Goal: Navigation & Orientation: Find specific page/section

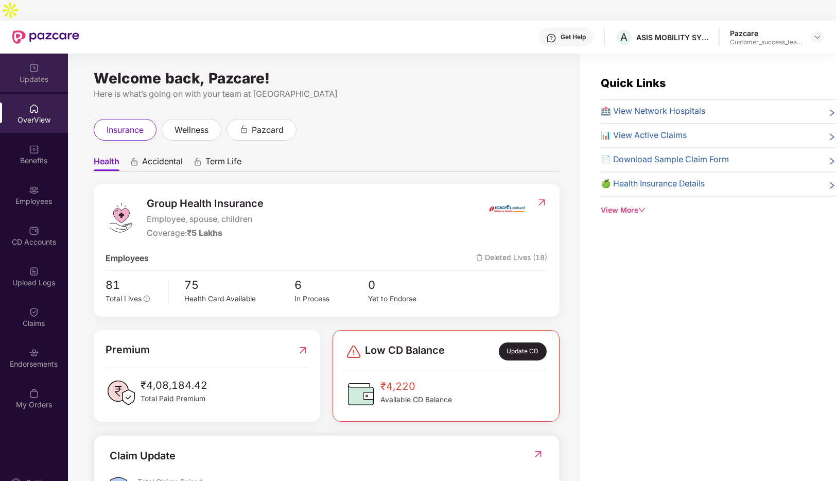
click at [39, 74] on div "Updates" at bounding box center [34, 79] width 68 height 10
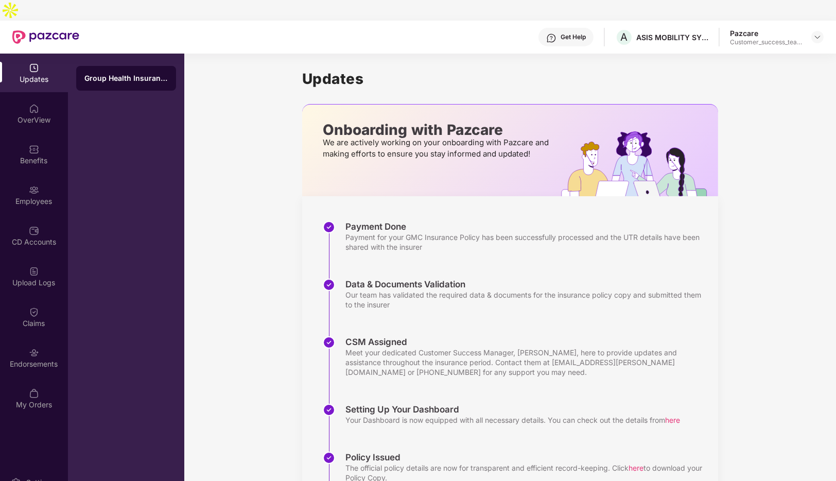
click at [777, 38] on div "Customer_success_team_lead" at bounding box center [766, 42] width 72 height 8
click at [739, 28] on div "Pazcare" at bounding box center [766, 33] width 72 height 10
click at [754, 38] on div "Customer_success_team_lead" at bounding box center [766, 42] width 72 height 8
click at [820, 21] on header "Get Help A ASIS MOBILITY SYSTEMS INDIA PRIVATE LIMITED Pazcare Customer_success…" at bounding box center [418, 37] width 836 height 33
click at [820, 33] on img at bounding box center [817, 37] width 8 height 8
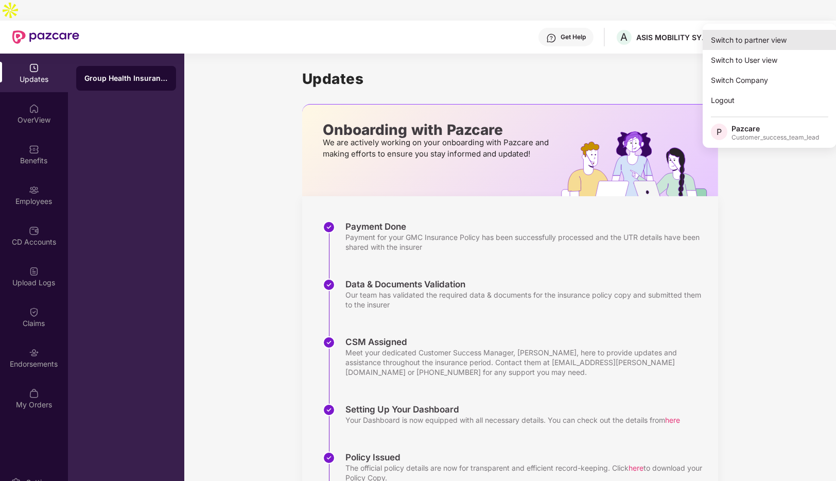
click at [756, 43] on div "Switch to partner view" at bounding box center [770, 40] width 134 height 20
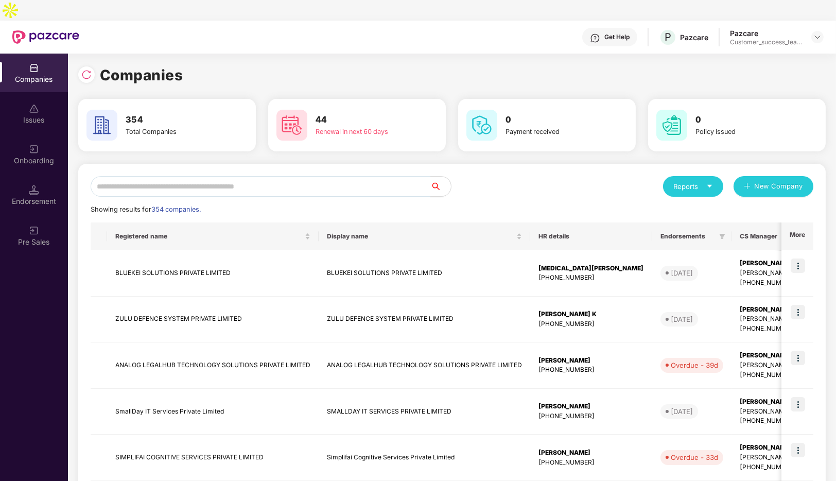
click at [206, 176] on input "text" at bounding box center [261, 186] width 340 height 21
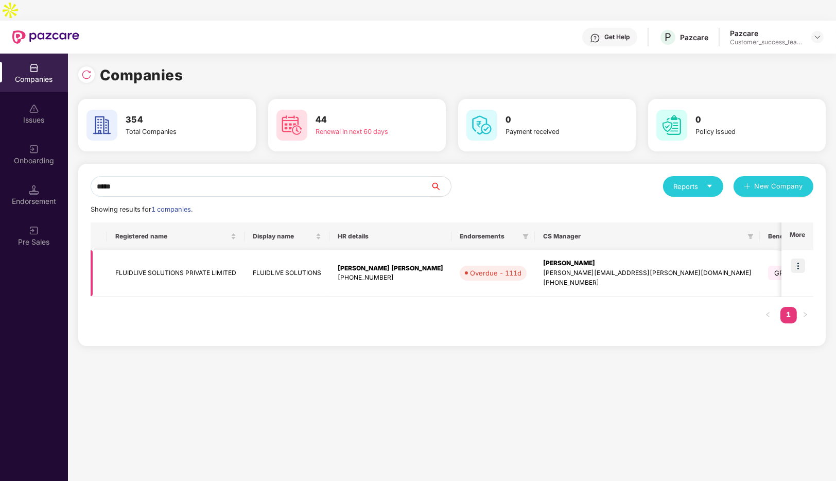
type input "*****"
click at [799, 258] on img at bounding box center [798, 265] width 14 height 14
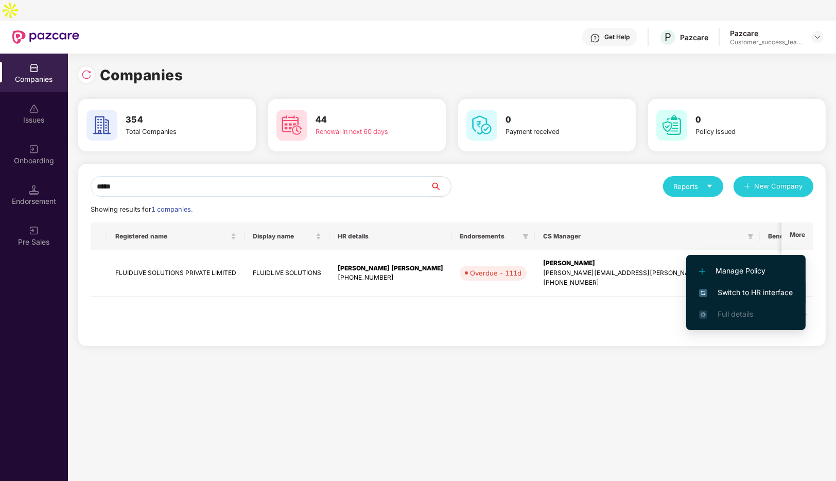
click at [723, 295] on span "Switch to HR interface" at bounding box center [746, 292] width 94 height 11
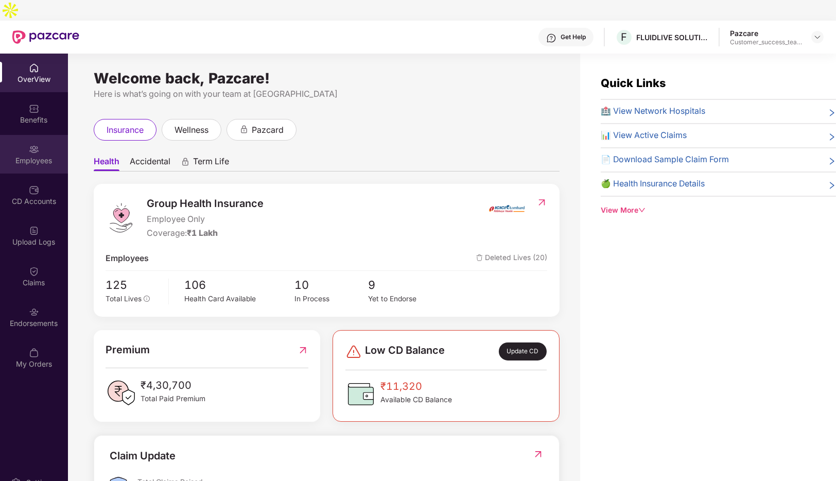
click at [23, 135] on div "Employees" at bounding box center [34, 154] width 68 height 39
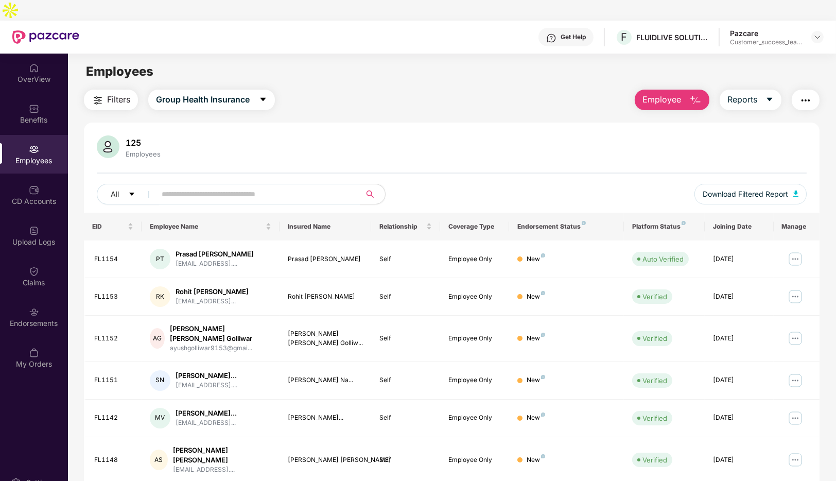
click at [751, 28] on div "Pazcare" at bounding box center [766, 33] width 72 height 10
click at [818, 33] on img at bounding box center [817, 37] width 8 height 8
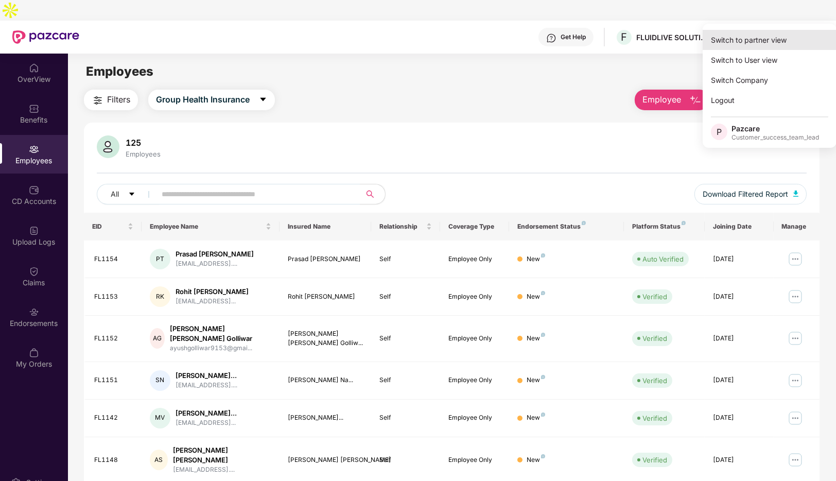
click at [754, 41] on div "Switch to partner view" at bounding box center [770, 40] width 134 height 20
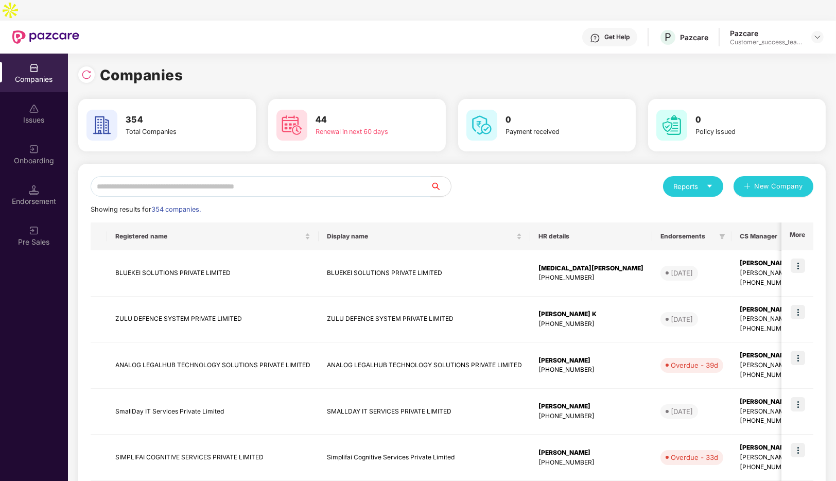
click at [157, 176] on input "text" at bounding box center [261, 186] width 340 height 21
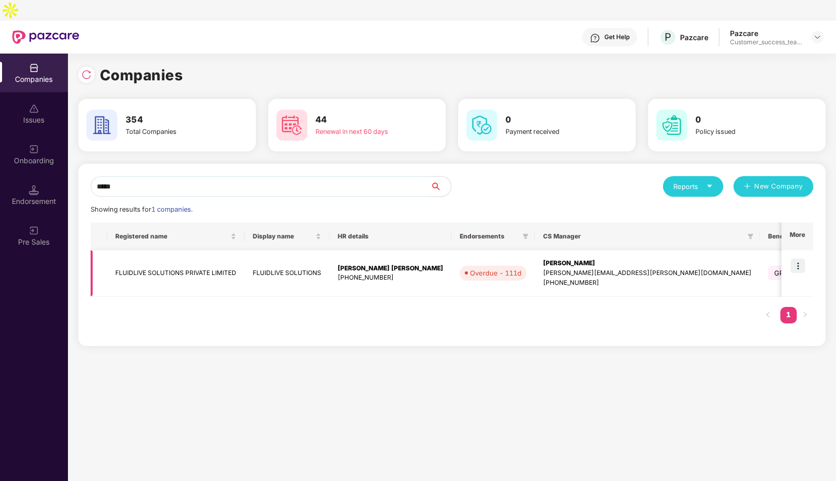
type input "*****"
click at [797, 258] on img at bounding box center [798, 265] width 14 height 14
click at [247, 254] on td "FLUIDLIVE SOLUTIONS" at bounding box center [287, 273] width 85 height 46
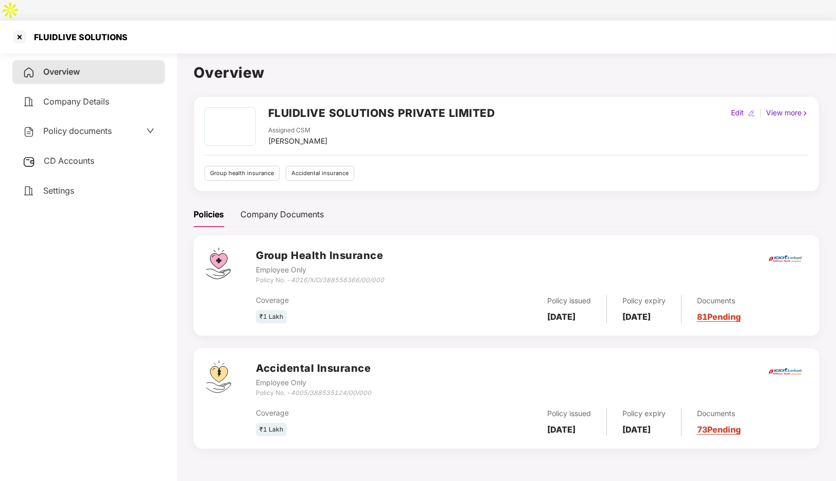
click at [148, 127] on icon "down" at bounding box center [150, 131] width 8 height 8
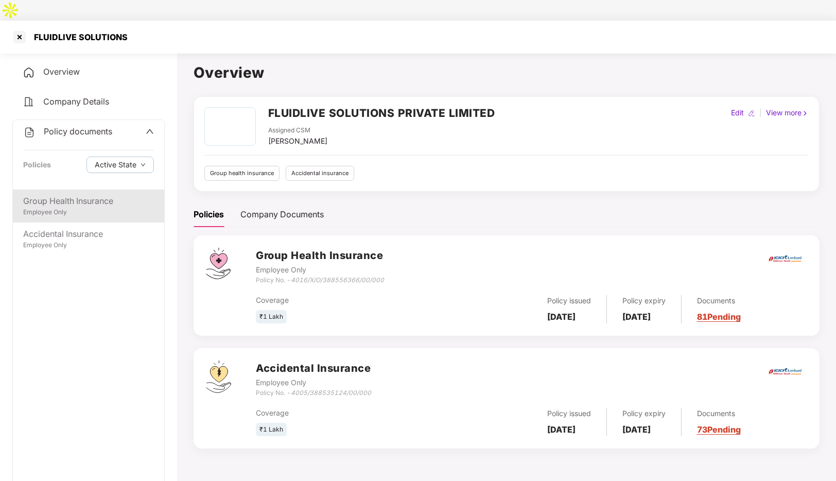
click at [67, 207] on div "Employee Only" at bounding box center [88, 212] width 131 height 10
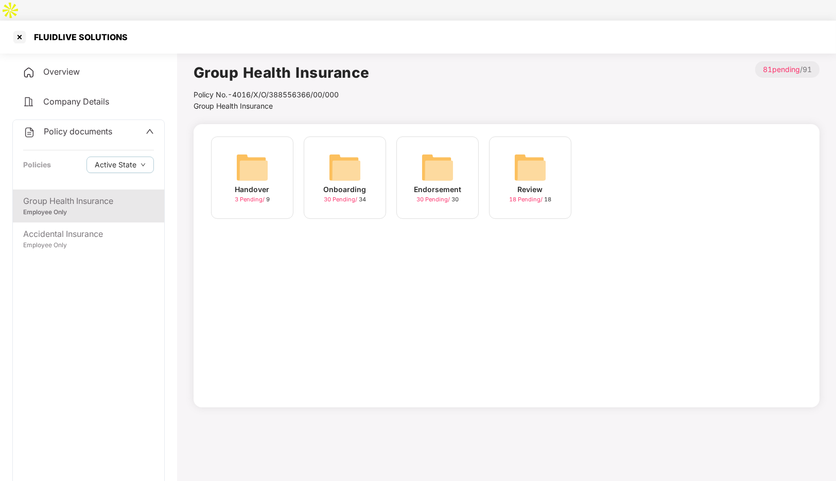
click at [351, 184] on div "Onboarding" at bounding box center [345, 189] width 43 height 11
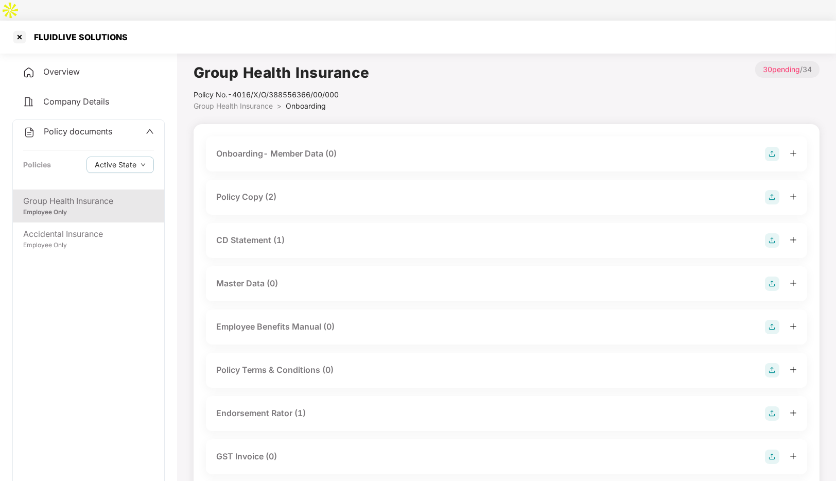
click at [245, 190] on div "Policy Copy (2)" at bounding box center [246, 196] width 60 height 13
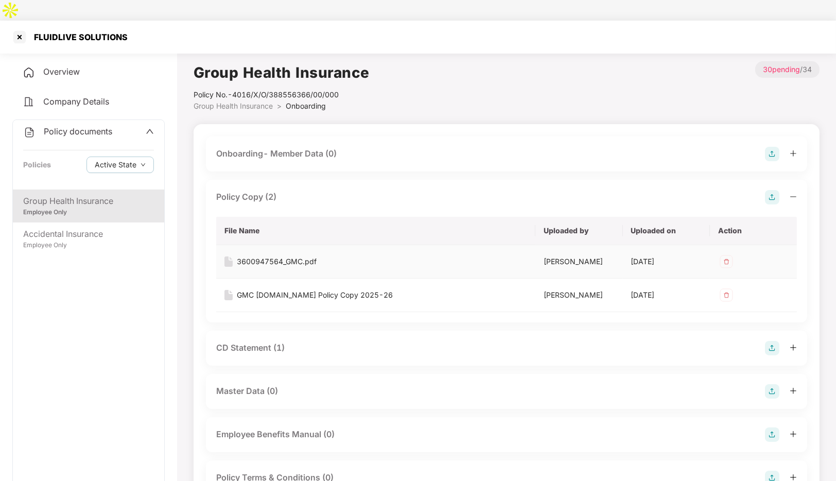
click at [283, 256] on div "3600947564_GMC.pdf" at bounding box center [277, 261] width 80 height 11
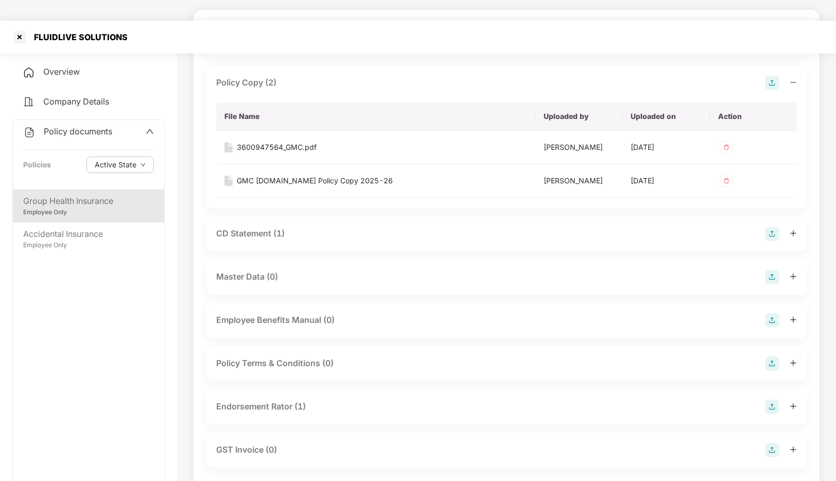
scroll to position [115, 0]
click at [258, 234] on div "CD Statement (1)" at bounding box center [250, 233] width 68 height 13
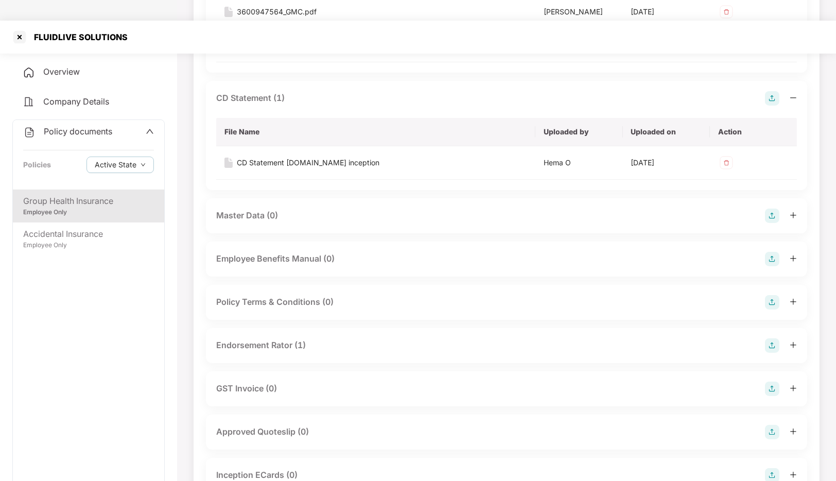
scroll to position [0, 0]
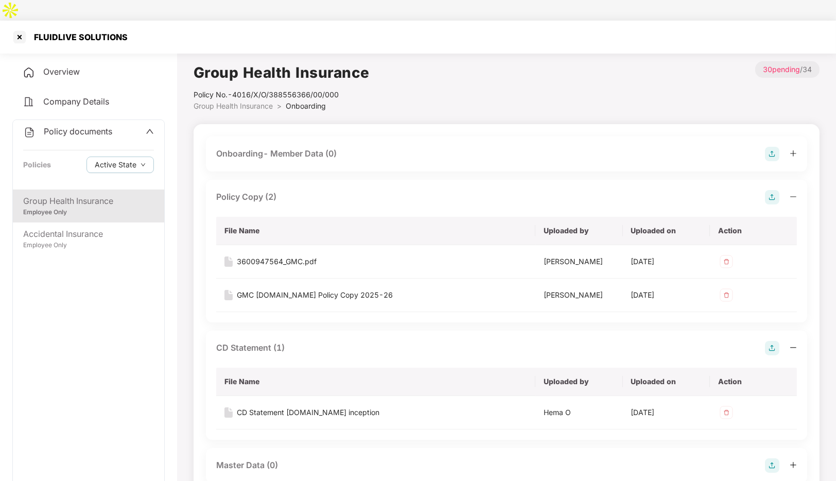
click at [72, 96] on span "Company Details" at bounding box center [76, 101] width 66 height 10
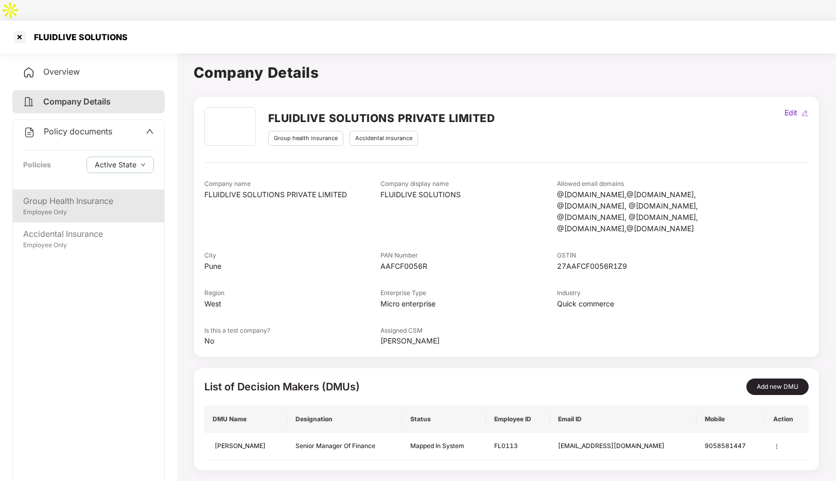
click at [60, 195] on div "Group Health Insurance" at bounding box center [88, 201] width 131 height 13
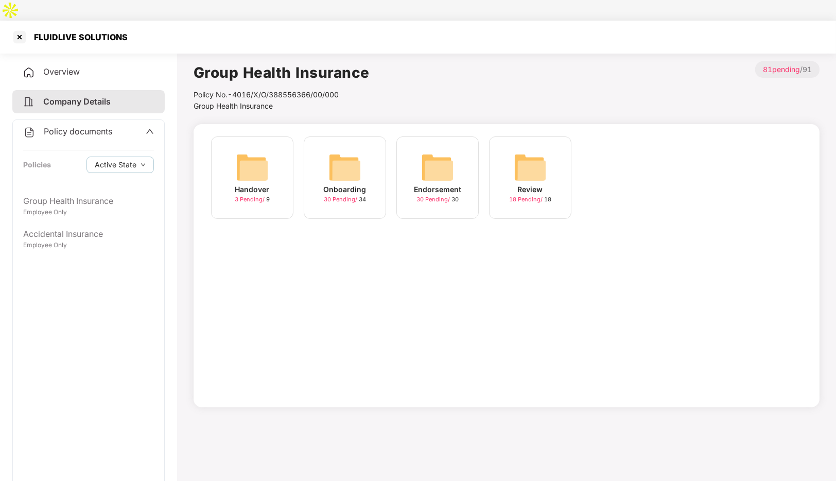
click at [257, 184] on div "Handover" at bounding box center [252, 189] width 34 height 11
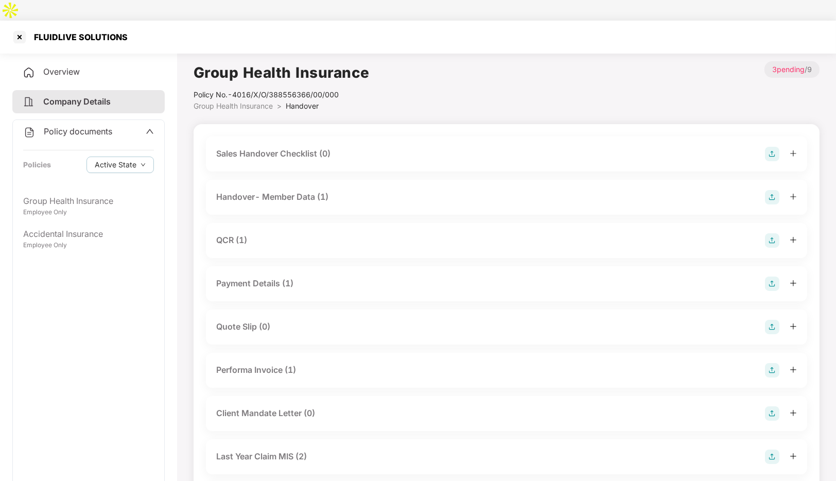
click at [236, 234] on div "QCR (1)" at bounding box center [231, 240] width 31 height 13
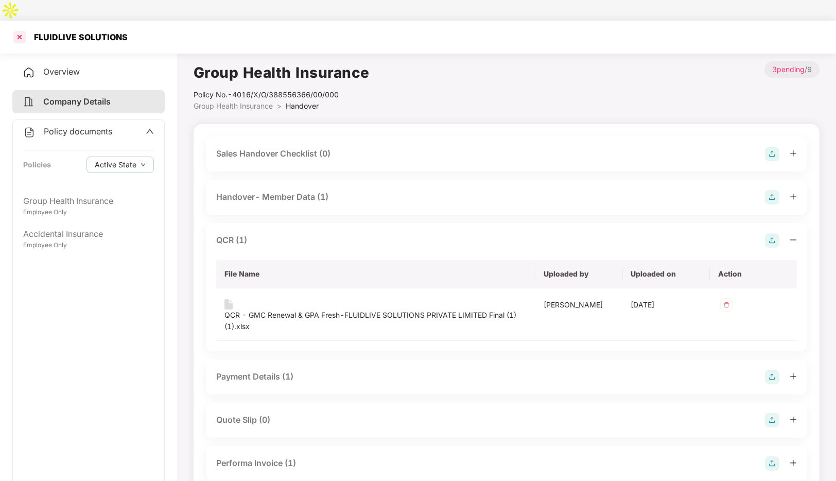
click at [21, 29] on div at bounding box center [19, 37] width 16 height 16
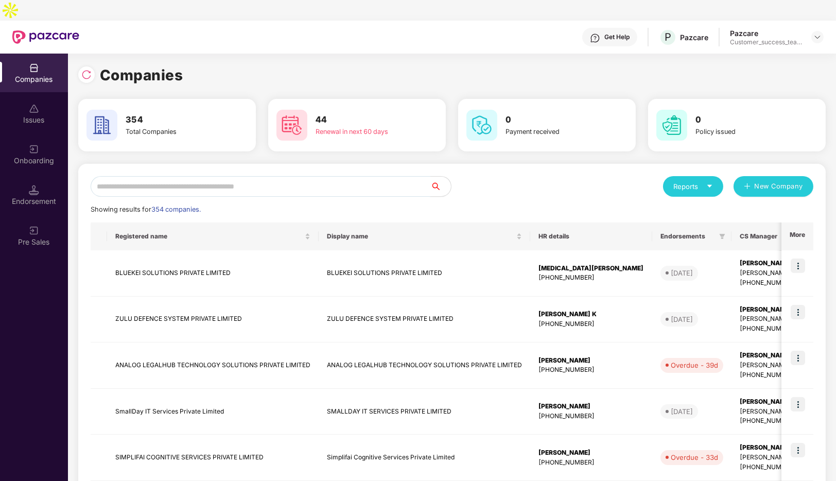
click at [147, 176] on input "text" at bounding box center [261, 186] width 340 height 21
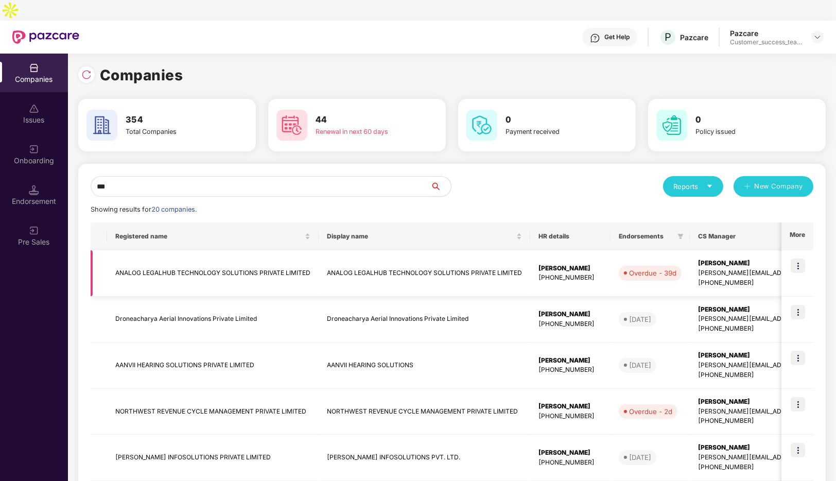
type input "***"
click at [253, 260] on td "ANALOG LEGALHUB TECHNOLOGY SOLUTIONS PRIVATE LIMITED" at bounding box center [213, 273] width 212 height 46
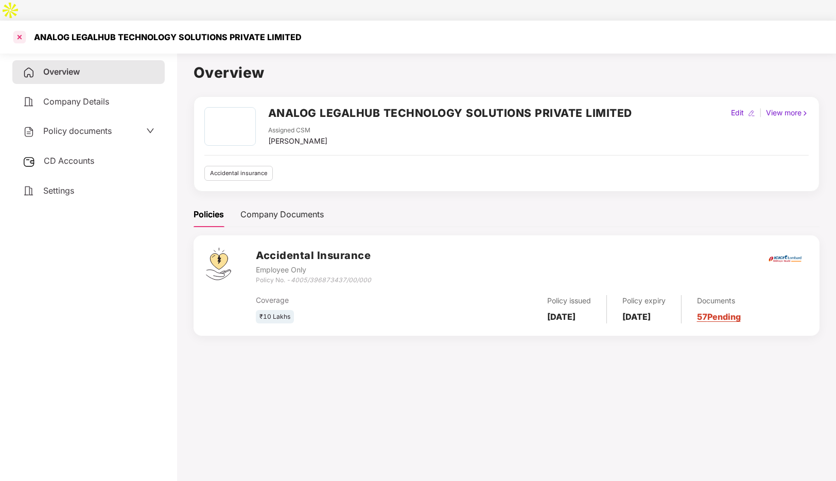
click at [18, 29] on div at bounding box center [19, 37] width 16 height 16
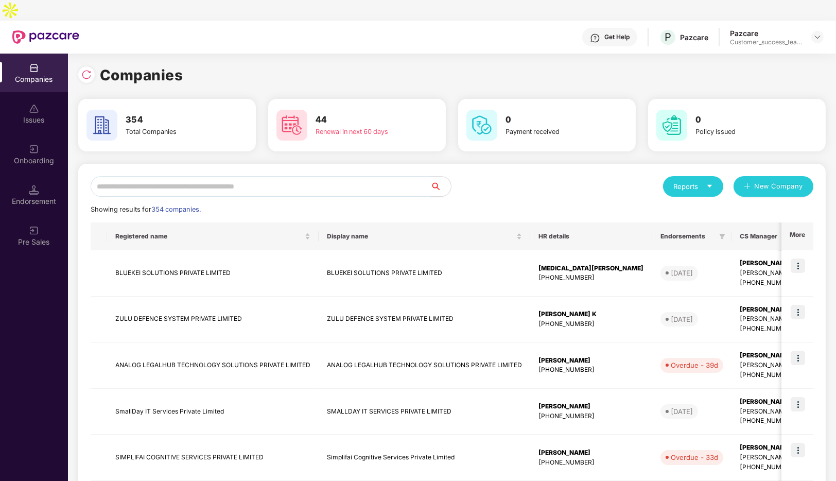
click at [215, 176] on input "text" at bounding box center [261, 186] width 340 height 21
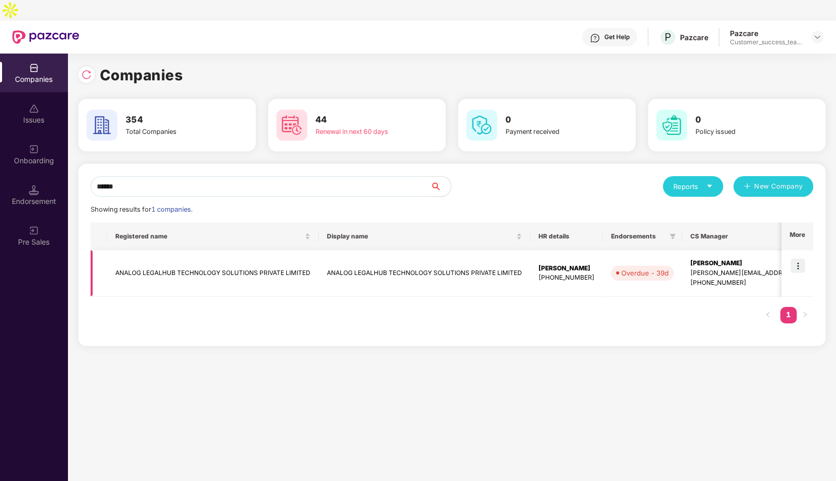
type input "******"
click at [805, 258] on img at bounding box center [798, 265] width 14 height 14
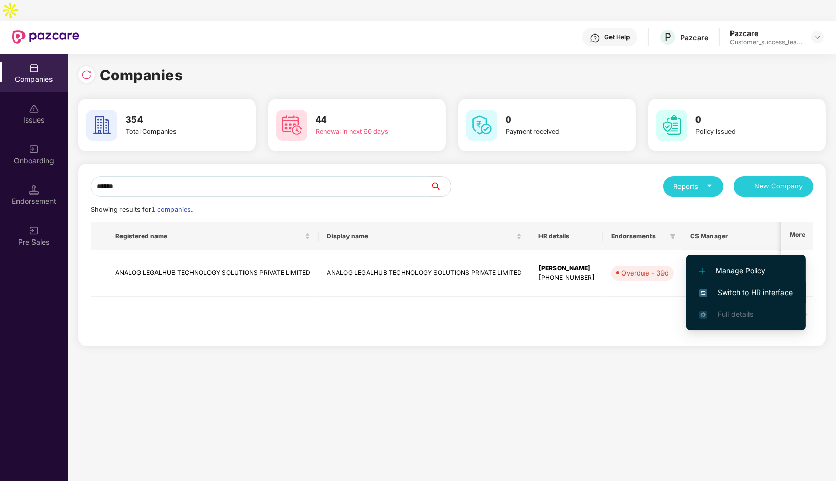
click at [755, 296] on span "Switch to HR interface" at bounding box center [746, 292] width 94 height 11
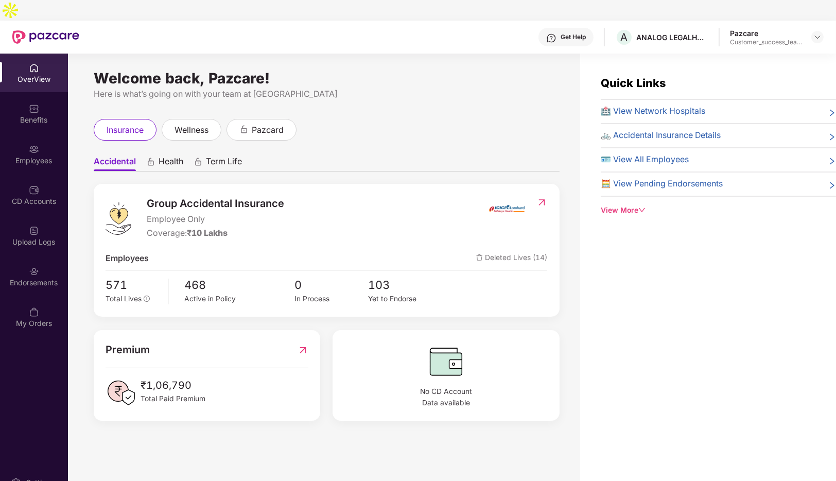
click at [176, 156] on span "Health" at bounding box center [171, 163] width 25 height 15
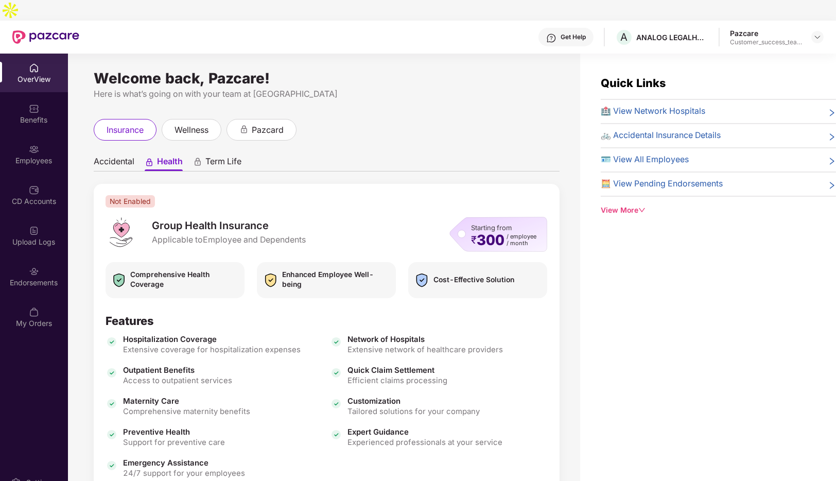
click at [218, 156] on span "Term Life" at bounding box center [223, 163] width 36 height 15
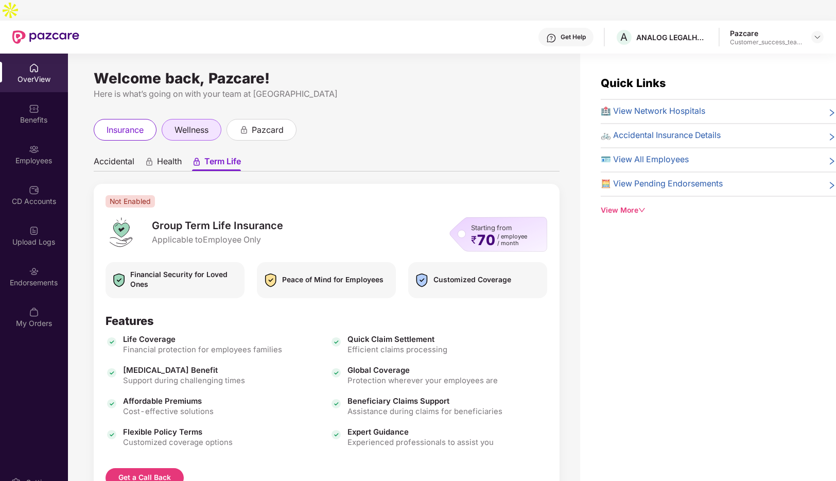
click at [196, 119] on div "wellness" at bounding box center [192, 130] width 60 height 22
